Goal: Task Accomplishment & Management: Use online tool/utility

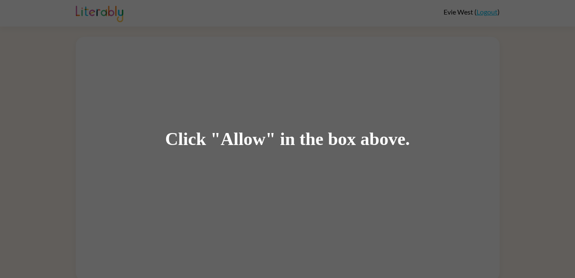
click at [245, 192] on div "Click "Allow" in the box above." at bounding box center [287, 139] width 575 height 278
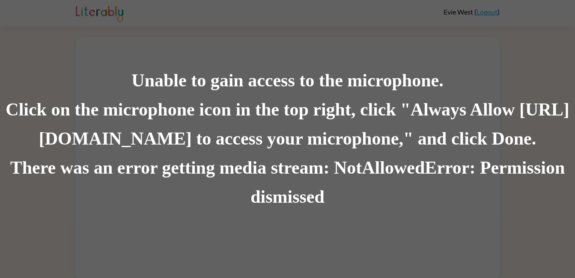
click at [168, 159] on div "There was an error getting media stream: NotAllowedError: Permission dismissed" at bounding box center [287, 183] width 575 height 58
click at [138, 211] on div "There was an error getting media stream: NotAllowedError: Permission dismissed" at bounding box center [287, 183] width 575 height 58
click at [191, 225] on div "Unable to gain access to the microphone. Click on the microphone icon in the to…" at bounding box center [287, 139] width 575 height 278
click at [267, 208] on div "There was an error getting media stream: NotAllowedError: Permission denied" at bounding box center [287, 183] width 575 height 58
click at [351, 219] on div "Unable to gain access to the microphone. Click on the microphone icon in the to…" at bounding box center [287, 139] width 575 height 278
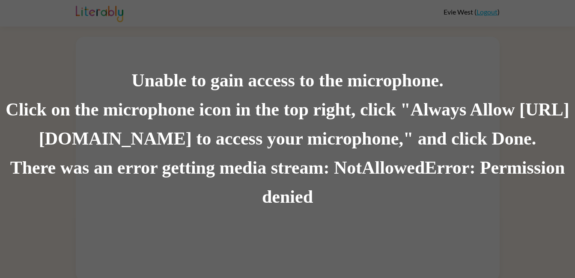
click at [355, 150] on div "Click on the microphone icon in the top right, click "Always Allow [URL][DOMAIN…" at bounding box center [287, 125] width 575 height 58
click at [255, 135] on div "Click on the microphone icon in the top right, click "Always Allow [URL][DOMAIN…" at bounding box center [287, 125] width 575 height 58
